Goal: Information Seeking & Learning: Find specific fact

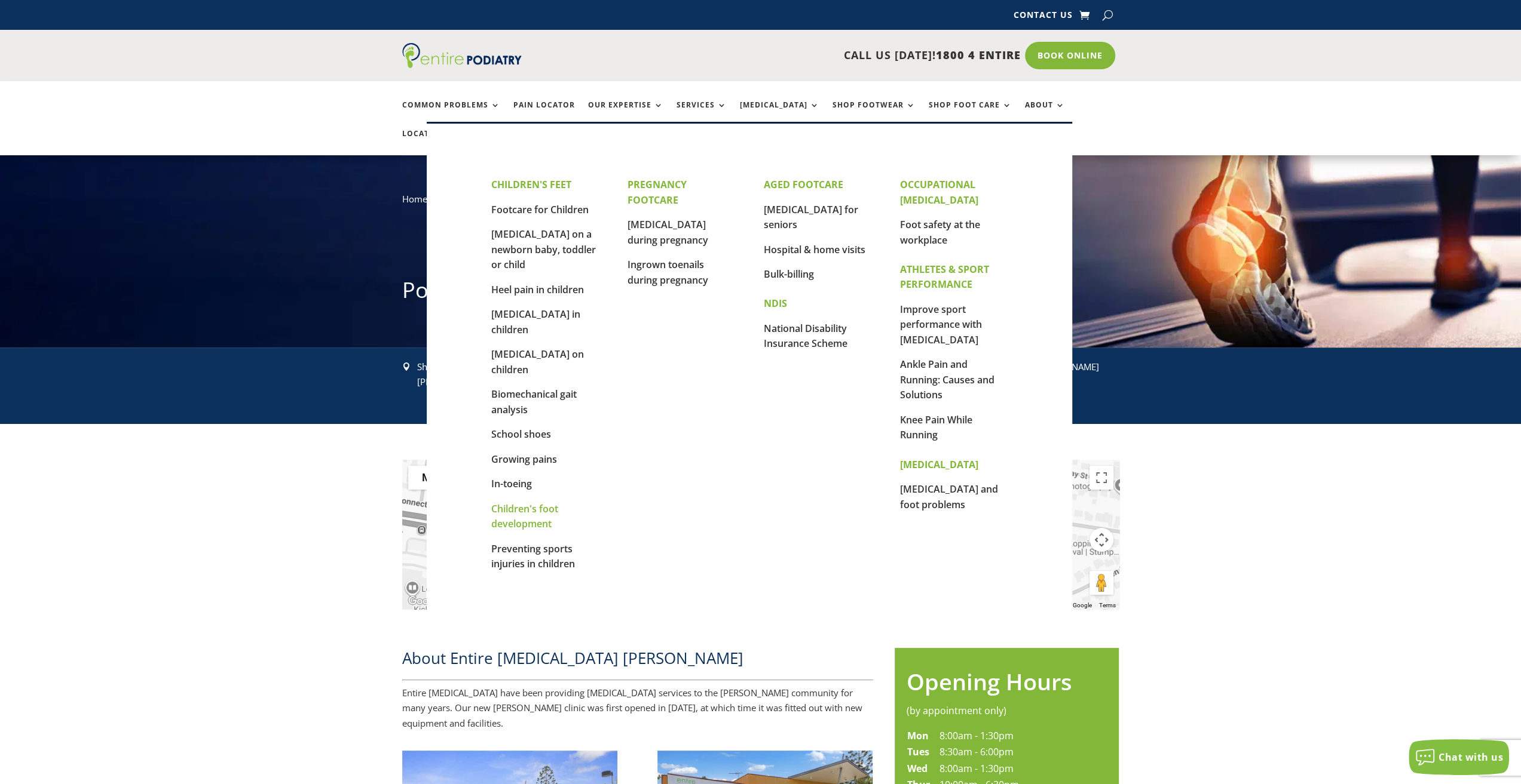
click at [544, 502] on link "Children's foot development" at bounding box center [524, 517] width 67 height 29
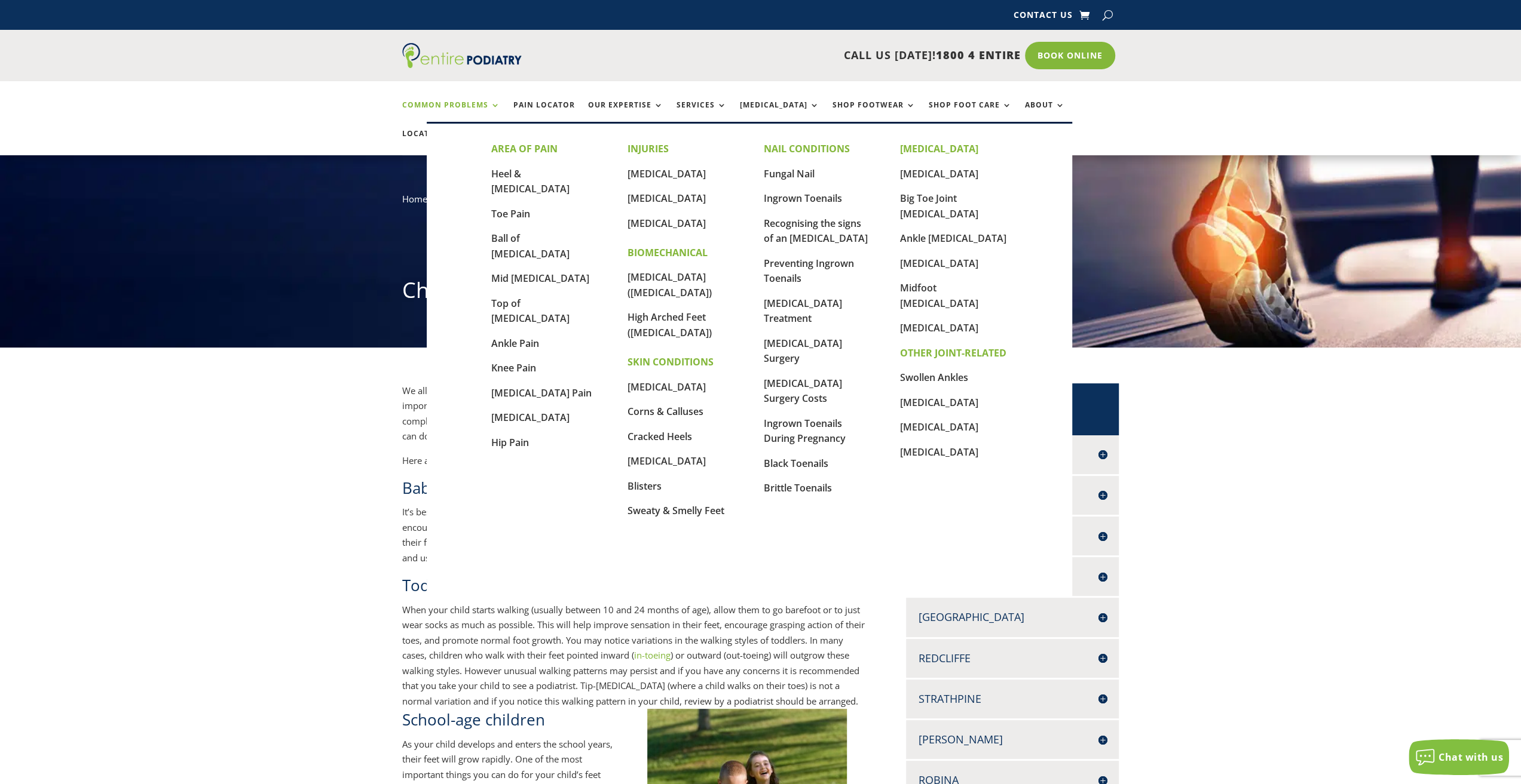
click at [445, 111] on link "Common Problems" at bounding box center [451, 114] width 98 height 25
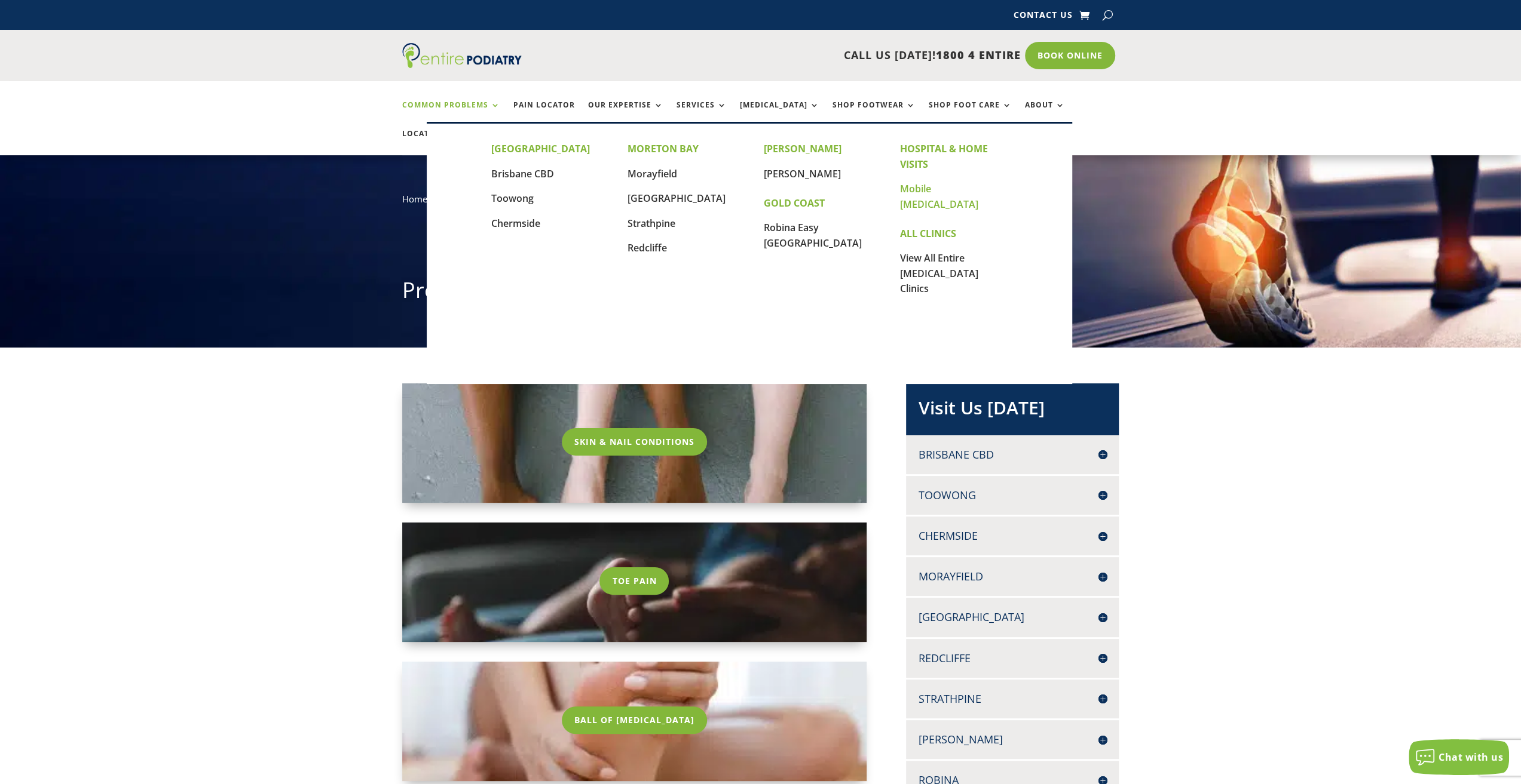
click at [958, 189] on link "Mobile [MEDICAL_DATA]" at bounding box center [939, 196] width 78 height 29
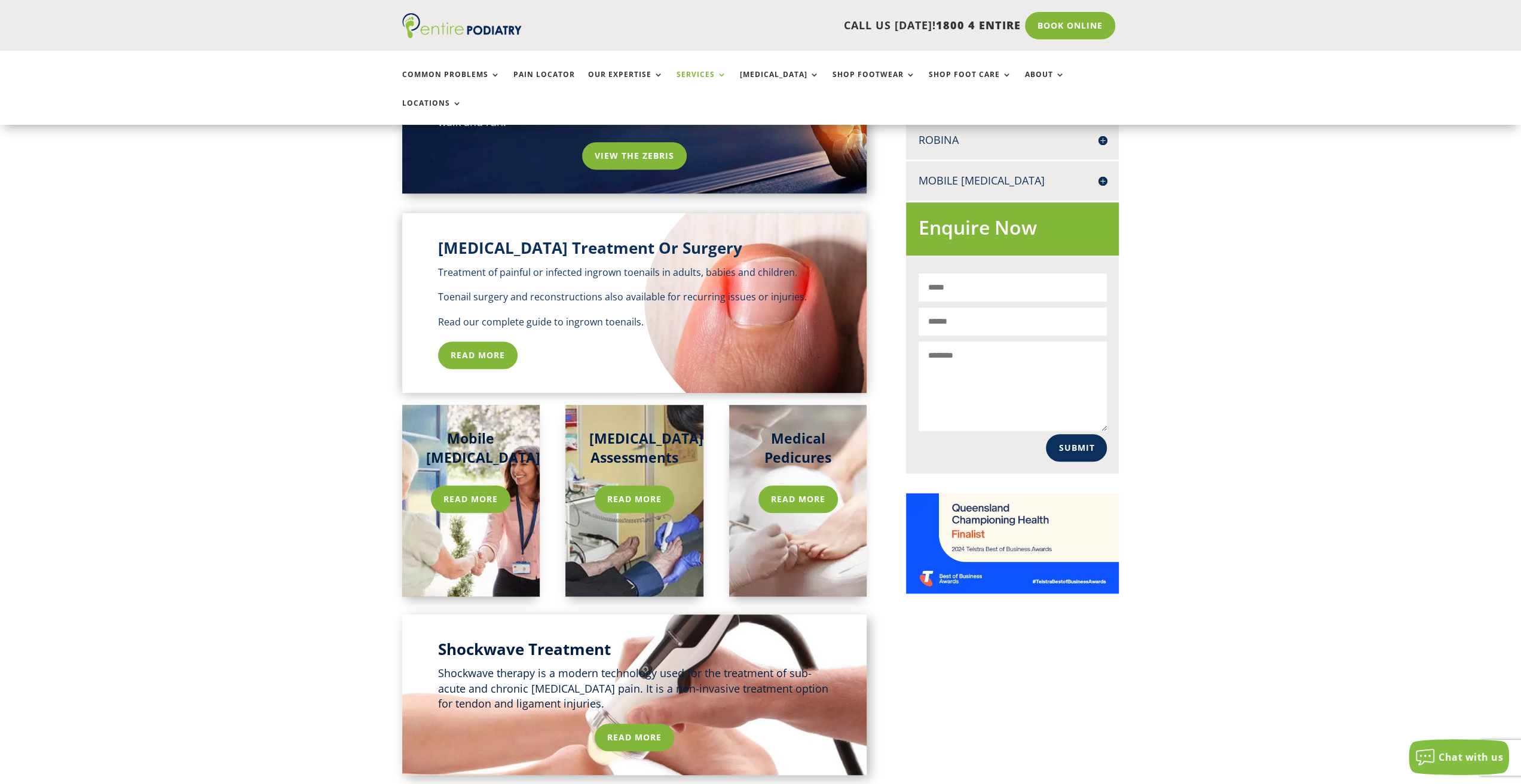
scroll to position [517, 0]
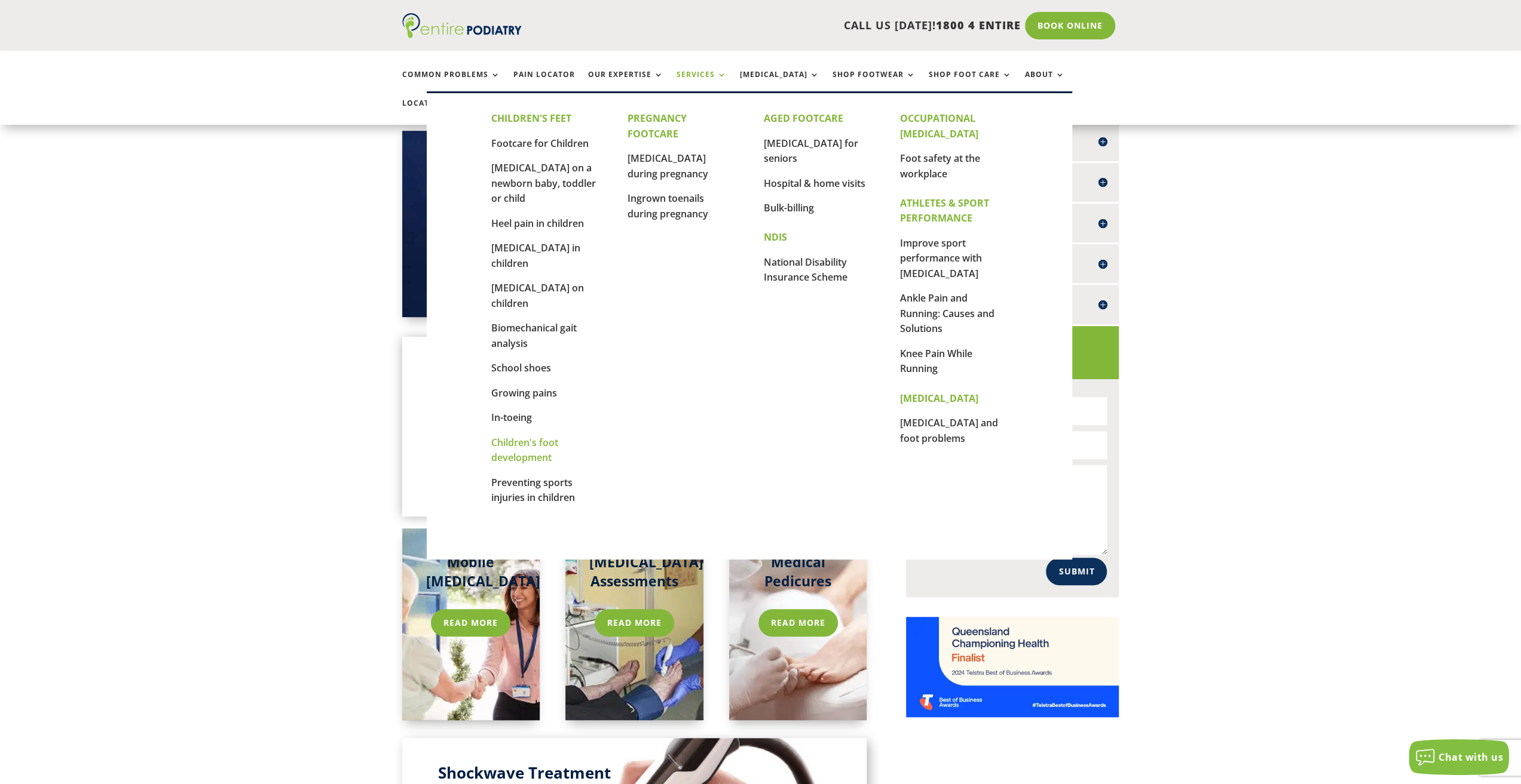
click at [534, 436] on link "Children's foot development" at bounding box center [524, 450] width 67 height 29
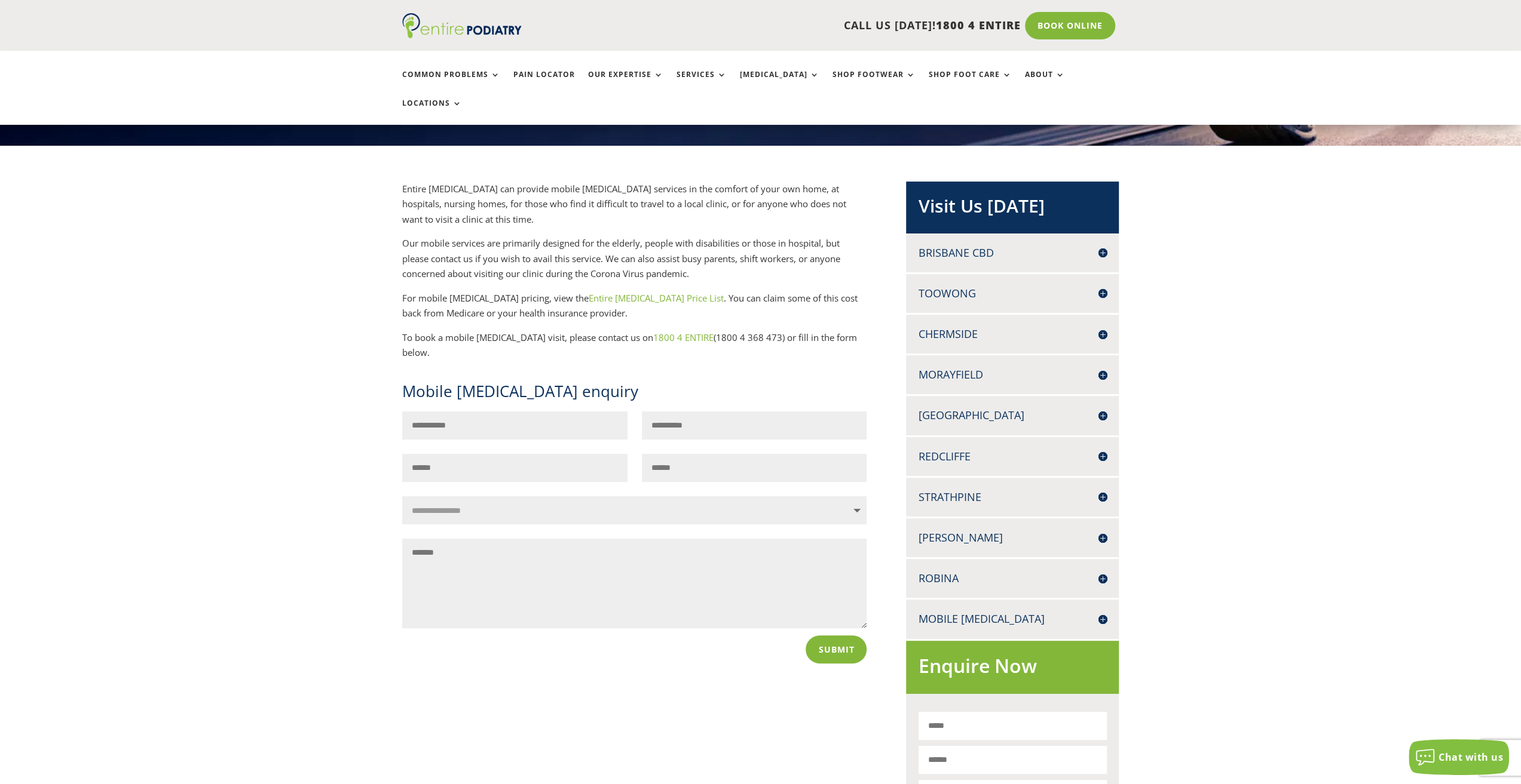
scroll to position [194, 0]
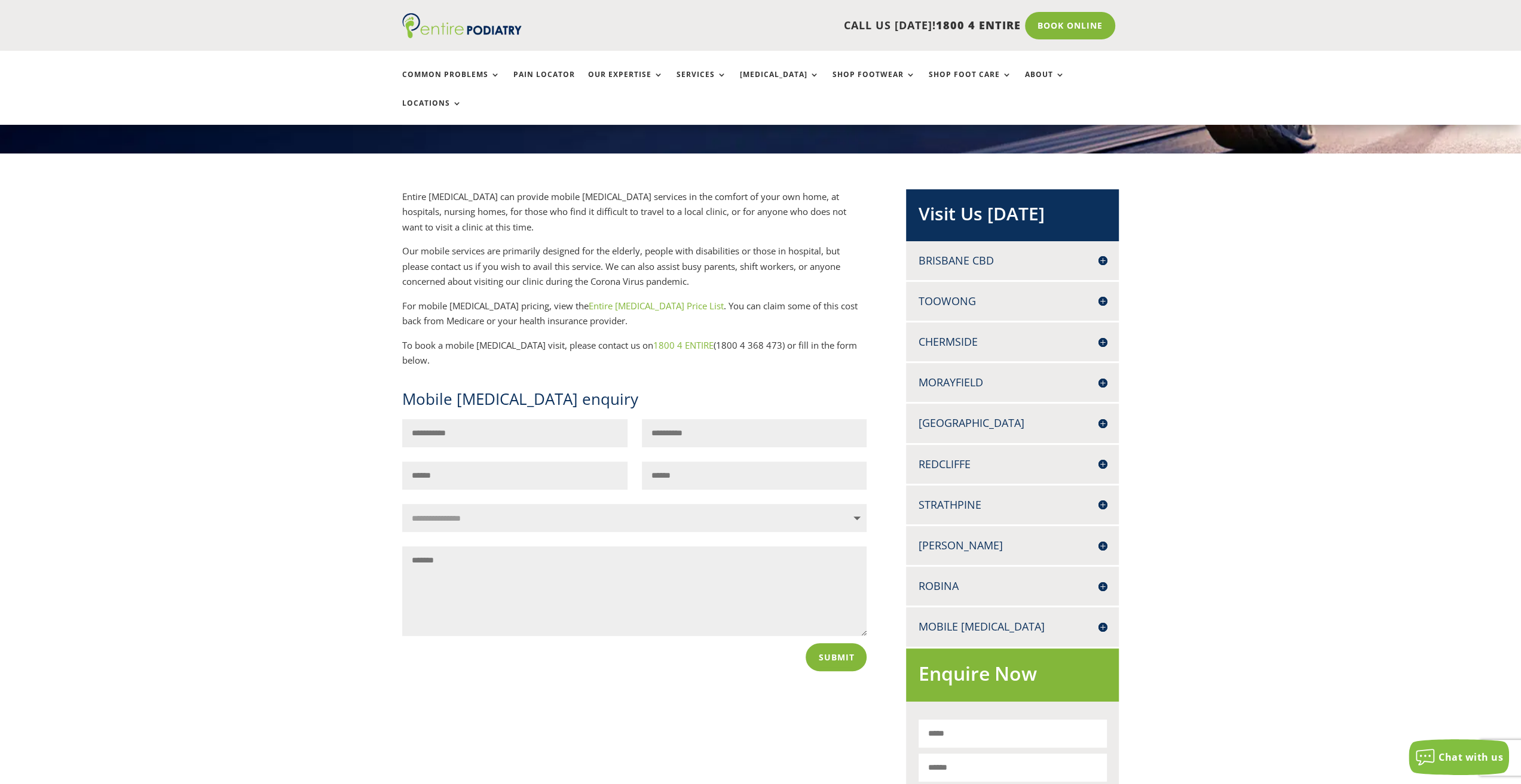
click at [608, 300] on link "Entire [MEDICAL_DATA] Price List" at bounding box center [656, 306] width 135 height 12
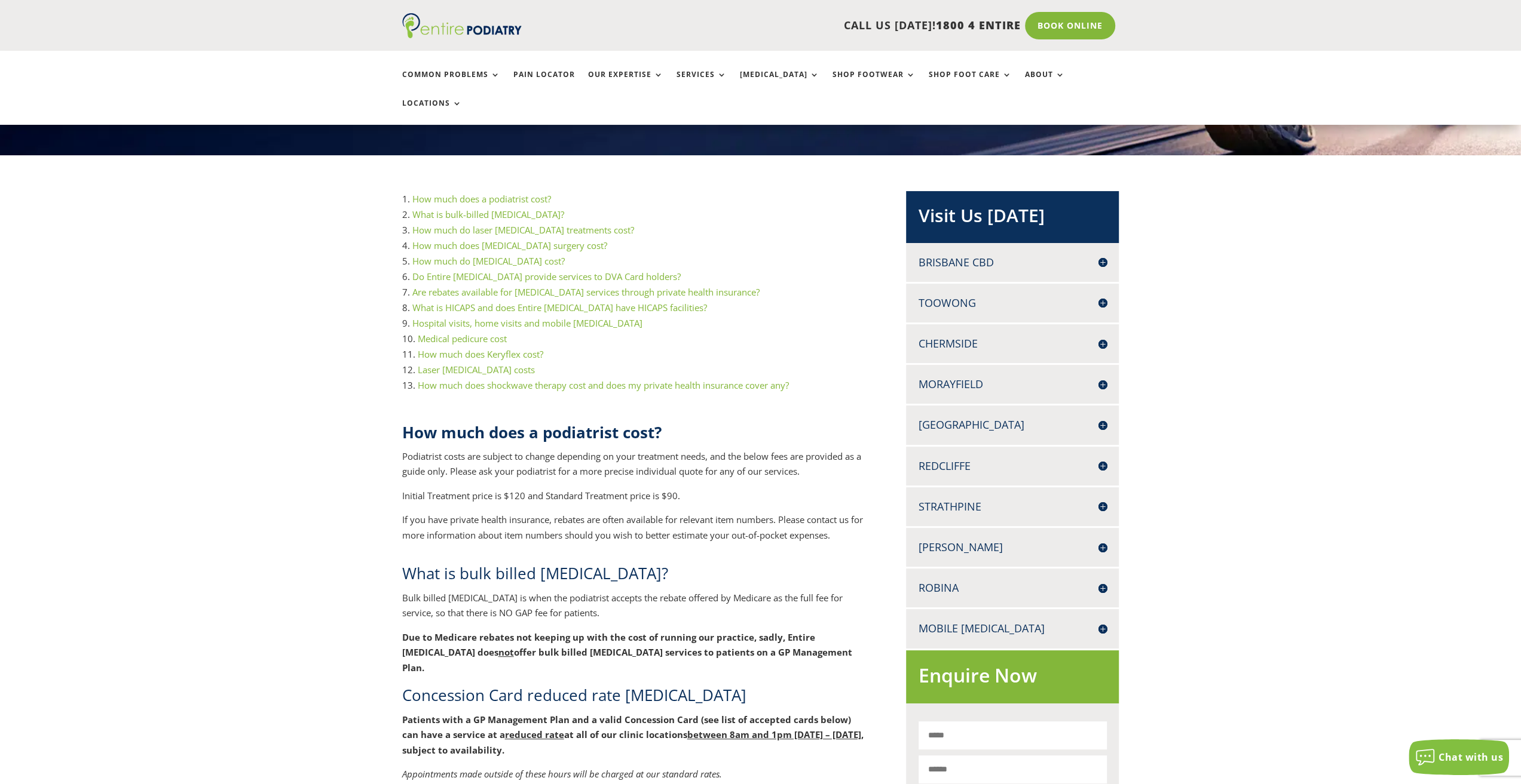
scroll to position [193, 0]
drag, startPoint x: 689, startPoint y: 465, endPoint x: 400, endPoint y: 464, distance: 289.0
copy p "Initial Treatment price is $120 and Standard Treatment price is $90."
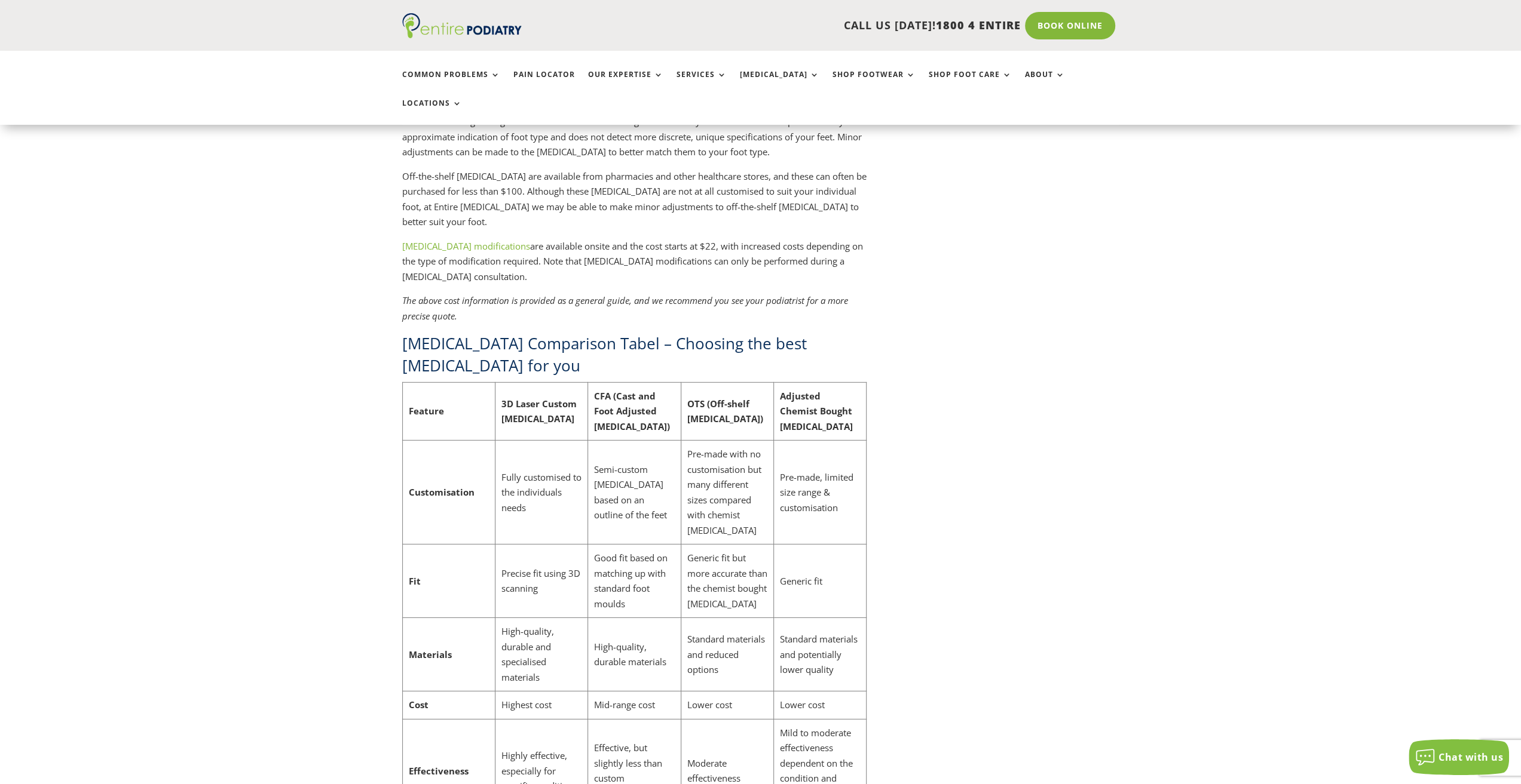
scroll to position [3532, 0]
